Goal: Transaction & Acquisition: Purchase product/service

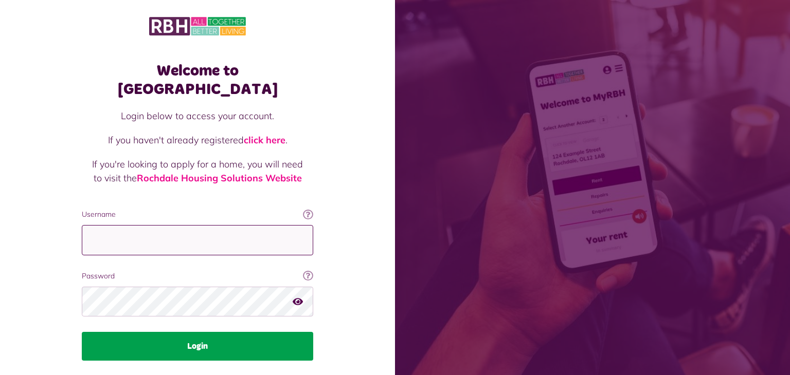
type input "**********"
click at [279, 332] on button "Login" at bounding box center [197, 346] width 231 height 29
click at [182, 332] on button "Login" at bounding box center [197, 346] width 231 height 29
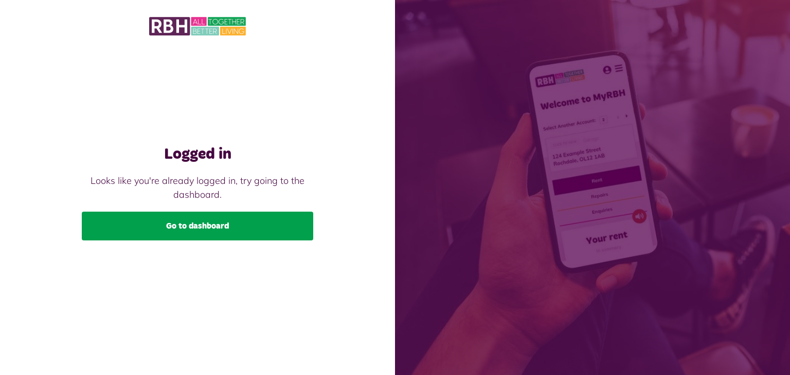
click at [229, 231] on link "Go to dashboard" at bounding box center [197, 226] width 231 height 29
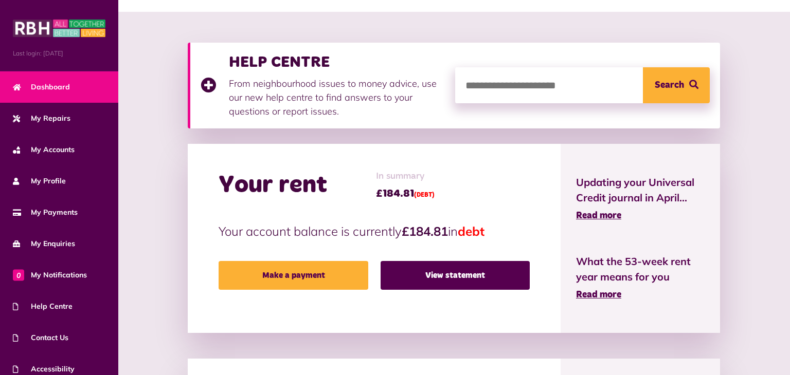
scroll to position [125, 0]
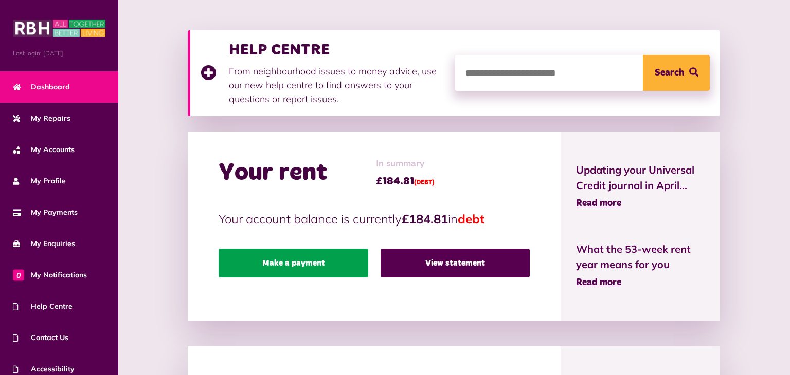
click at [281, 264] on link "Make a payment" at bounding box center [293, 263] width 149 height 29
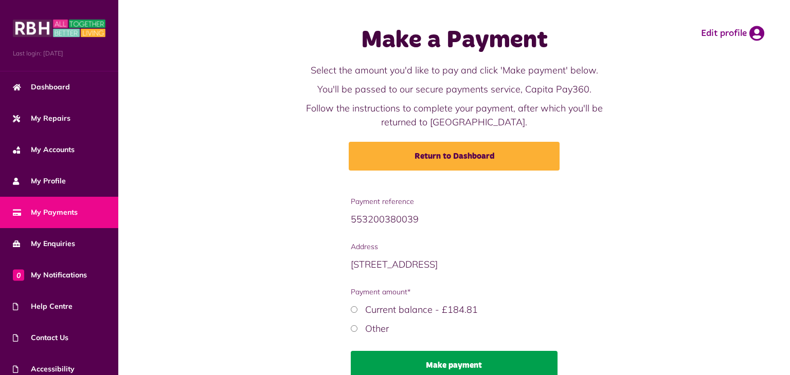
click at [454, 356] on button "Make payment" at bounding box center [454, 365] width 207 height 29
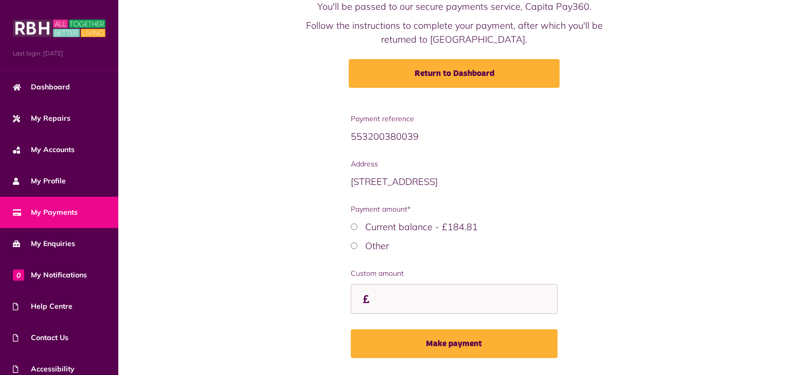
scroll to position [103, 0]
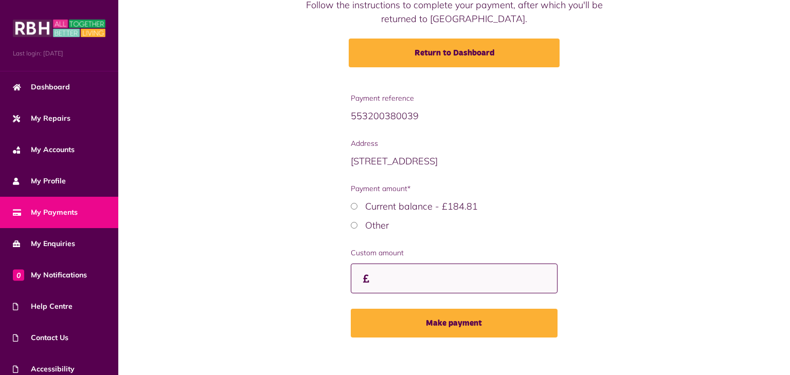
click at [389, 276] on input "Custom amount" at bounding box center [454, 279] width 207 height 30
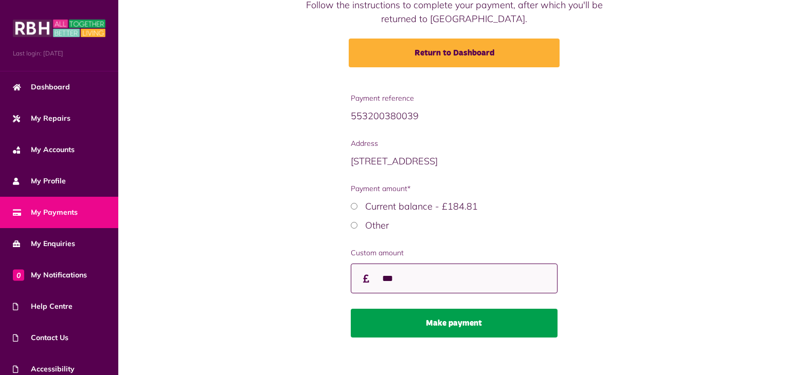
type input "***"
click at [453, 327] on button "Make payment" at bounding box center [454, 323] width 207 height 29
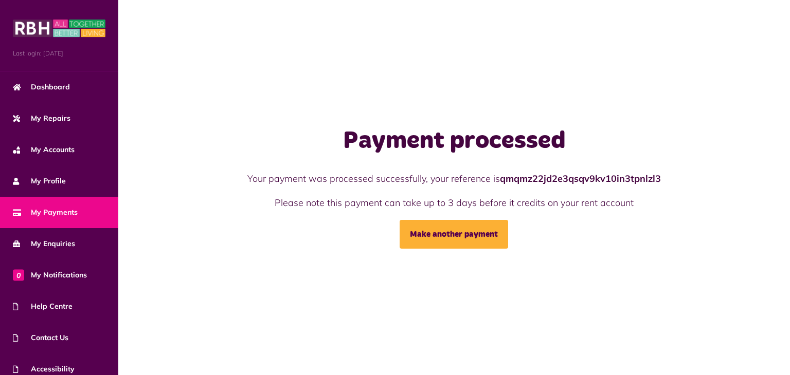
scroll to position [42, 0]
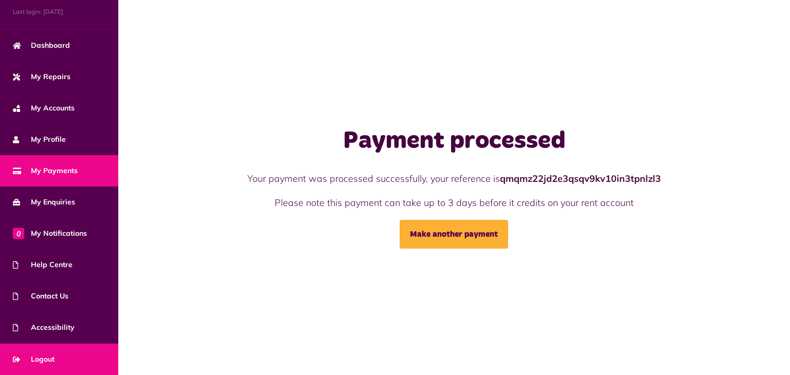
click at [94, 364] on link "Logout" at bounding box center [59, 359] width 118 height 31
